Goal: Transaction & Acquisition: Obtain resource

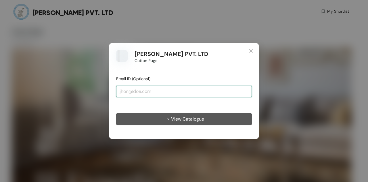
click at [174, 92] on input "email" at bounding box center [184, 91] width 136 height 12
type input "[EMAIL_ADDRESS][DOMAIN_NAME]"
click at [116, 113] on button "View Catalogue" at bounding box center [184, 119] width 136 height 12
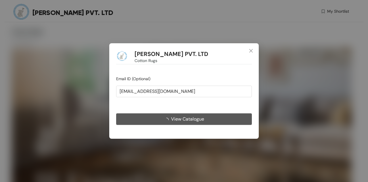
click at [177, 118] on span "View Catalogue" at bounding box center [187, 118] width 33 height 7
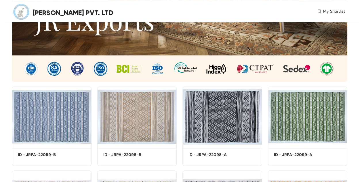
scroll to position [144, 0]
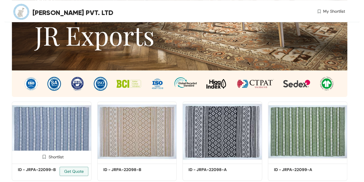
click at [73, 125] on img at bounding box center [52, 131] width 80 height 60
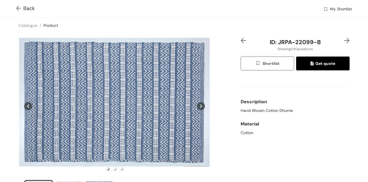
click at [344, 37] on div "ID: JRPA-22099-B Showing 1 / 92 products Shortlist Get quote Description Hand W…" at bounding box center [184, 122] width 371 height 179
click at [344, 39] on img at bounding box center [346, 40] width 5 height 5
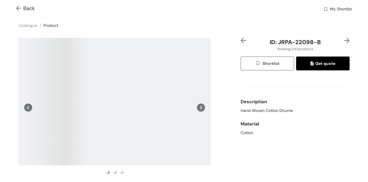
click at [344, 39] on img at bounding box center [346, 40] width 5 height 5
click at [275, 67] on button "Shortlist" at bounding box center [268, 63] width 54 height 14
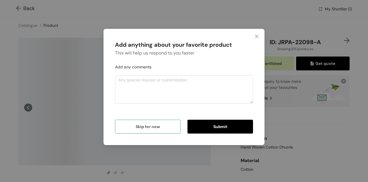
click at [153, 126] on span "Skip for now" at bounding box center [148, 126] width 24 height 6
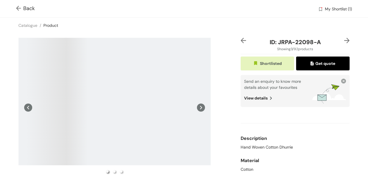
click at [345, 40] on img at bounding box center [346, 40] width 5 height 5
click at [198, 103] on button at bounding box center [201, 107] width 8 height 139
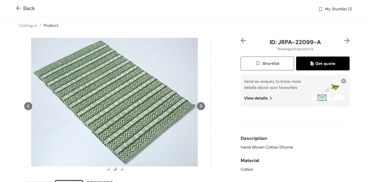
click at [276, 65] on button "Shortlist" at bounding box center [268, 63] width 54 height 14
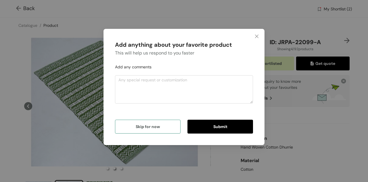
click at [170, 129] on button "Skip for now" at bounding box center [148, 126] width 66 height 14
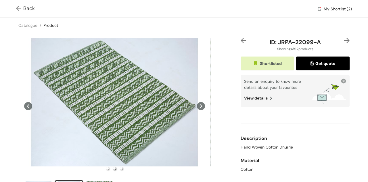
click at [324, 10] on span "My Shortlist (2)" at bounding box center [338, 9] width 28 height 7
